Goal: Task Accomplishment & Management: Use online tool/utility

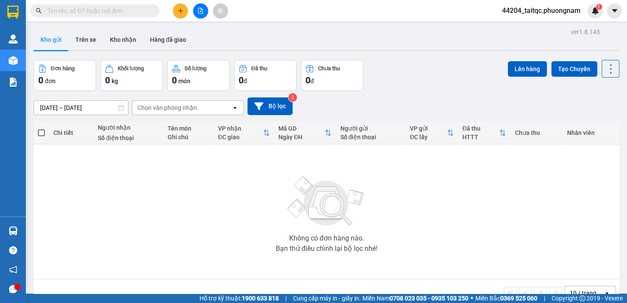
click at [197, 12] on icon "file-add" at bounding box center [200, 11] width 6 height 6
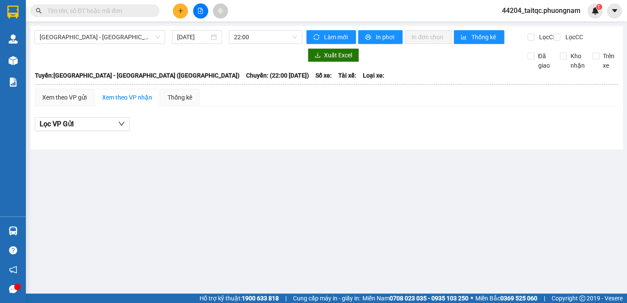
click at [193, 28] on div "[GEOGRAPHIC_DATA] - [GEOGRAPHIC_DATA] ([GEOGRAPHIC_DATA]) [DATE] 22:00 [PERSON_…" at bounding box center [326, 88] width 593 height 124
click at [193, 33] on input "[DATE]" at bounding box center [193, 36] width 32 height 9
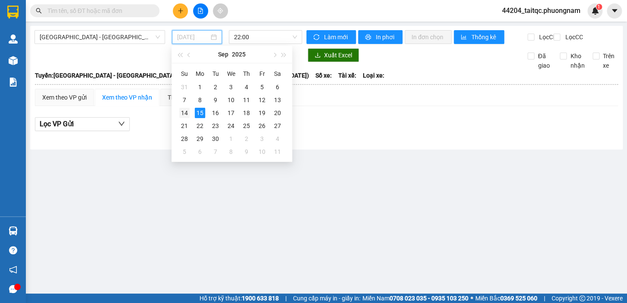
click at [189, 113] on div "14" at bounding box center [184, 113] width 10 height 10
type input "[DATE]"
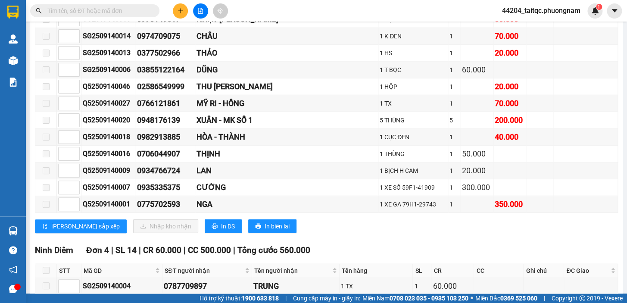
scroll to position [2312, 0]
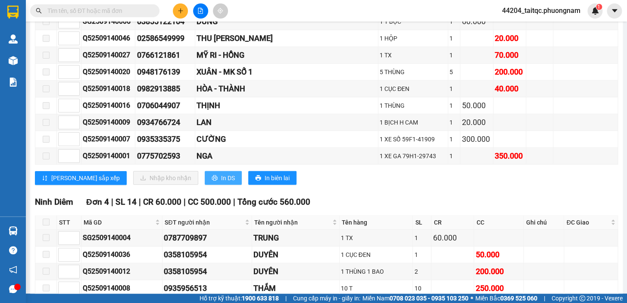
click at [221, 173] on span "In DS" at bounding box center [228, 177] width 14 height 9
click at [221, 175] on span "In DS" at bounding box center [228, 177] width 14 height 9
click at [221, 178] on span "In DS" at bounding box center [228, 177] width 14 height 9
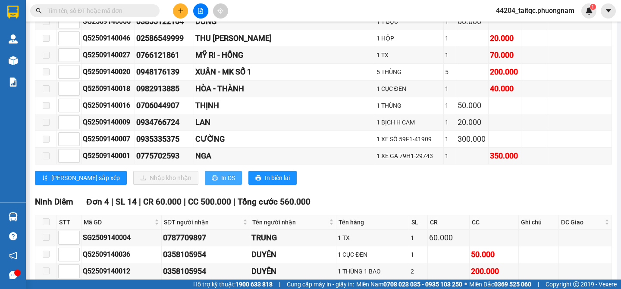
click at [221, 174] on span "In DS" at bounding box center [228, 177] width 14 height 9
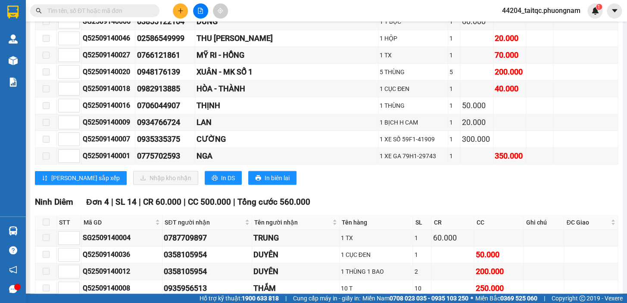
click at [131, 10] on input "text" at bounding box center [98, 10] width 102 height 9
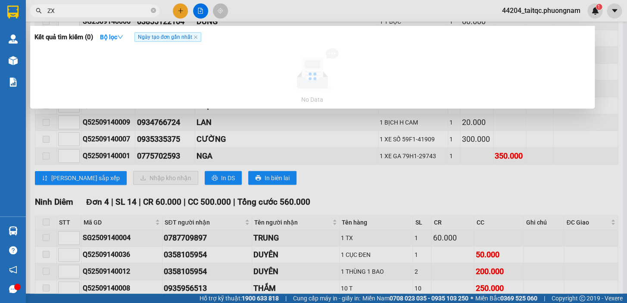
type input "Z"
type input "S"
type input "1"
